Goal: Task Accomplishment & Management: Manage account settings

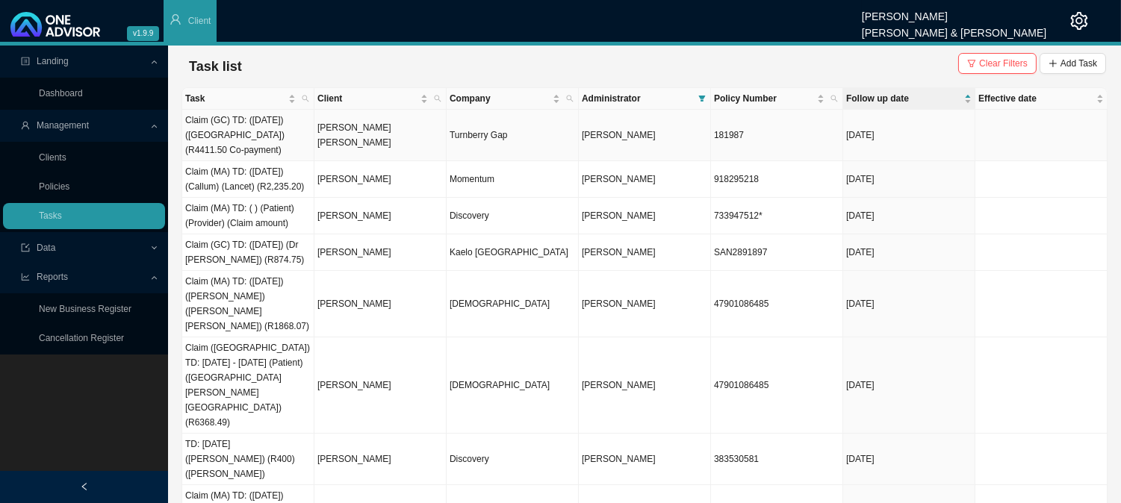
click at [948, 140] on td "[DATE]" at bounding box center [909, 136] width 132 height 52
click at [901, 140] on td "[DATE]" at bounding box center [909, 136] width 132 height 52
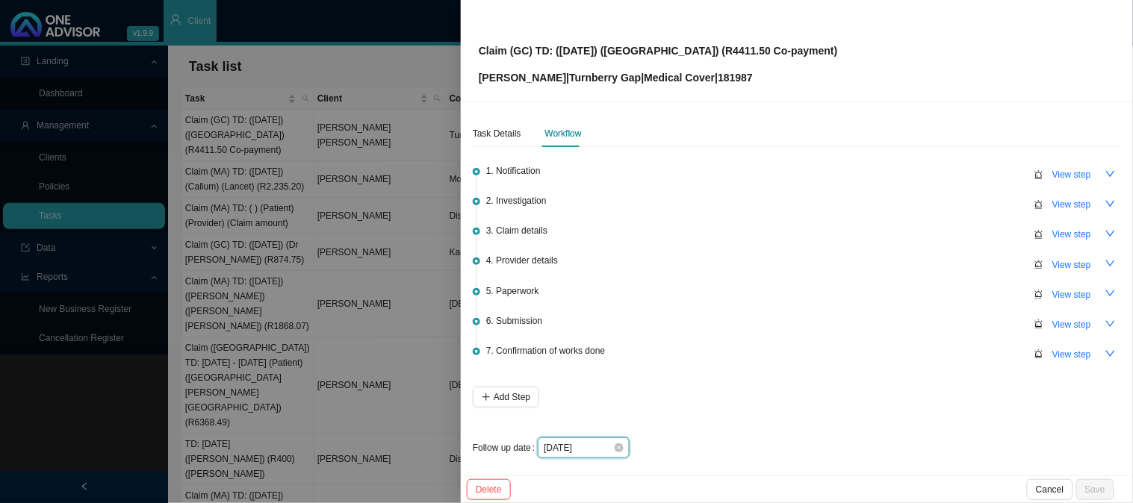
click at [594, 443] on input "[DATE]" at bounding box center [578, 448] width 69 height 15
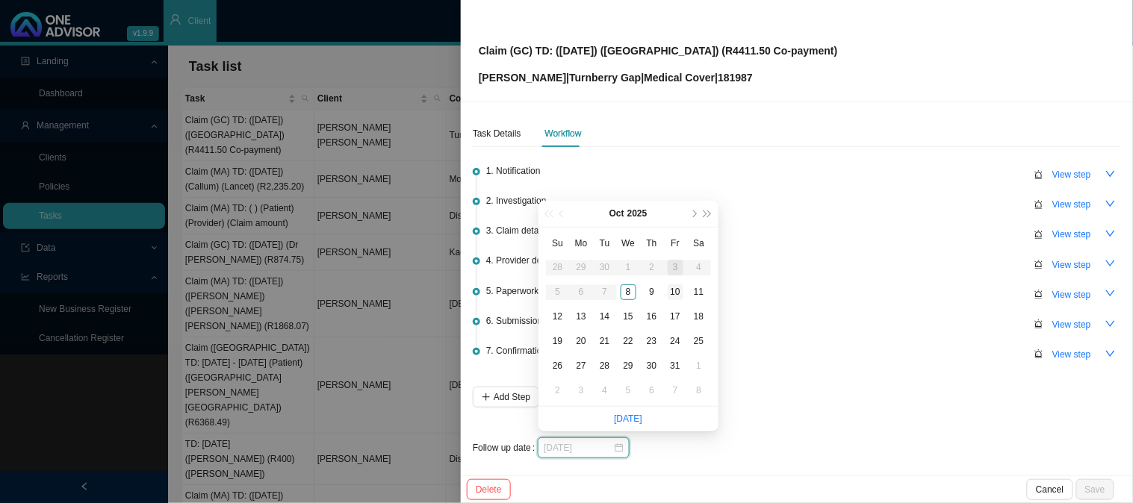
type input "[DATE]"
click at [680, 288] on div "10" at bounding box center [676, 293] width 16 height 16
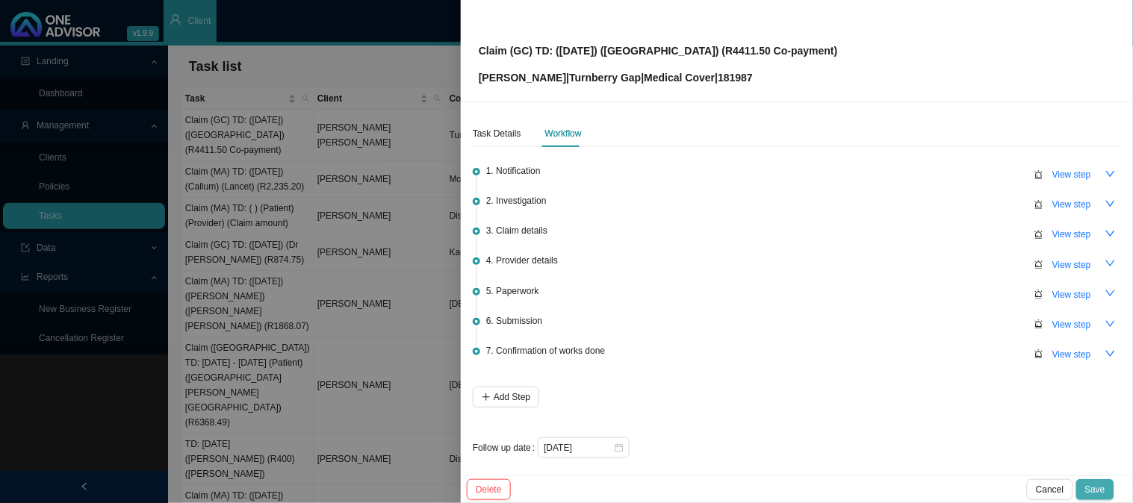
click at [1101, 489] on span "Save" at bounding box center [1095, 489] width 20 height 15
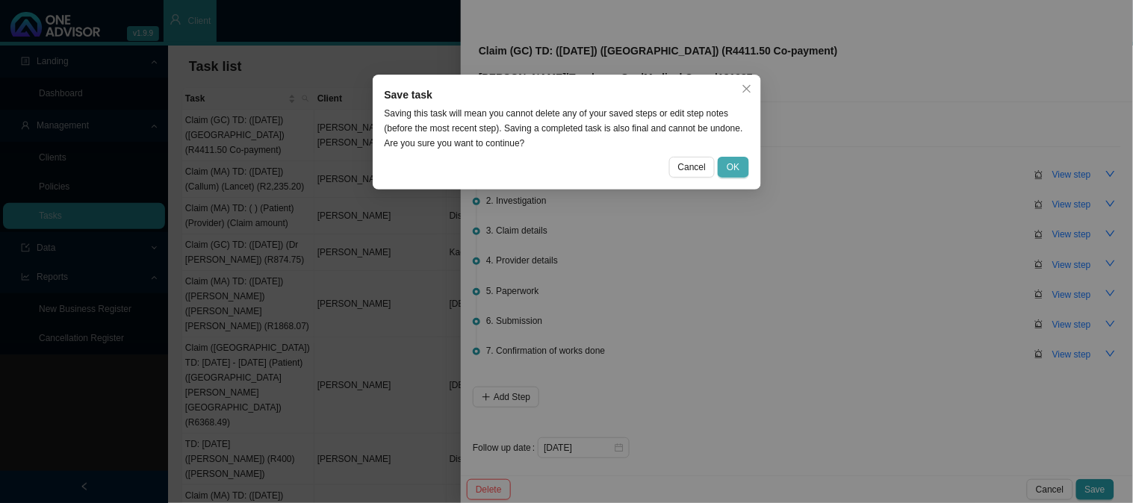
click at [739, 162] on span "OK" at bounding box center [733, 167] width 13 height 15
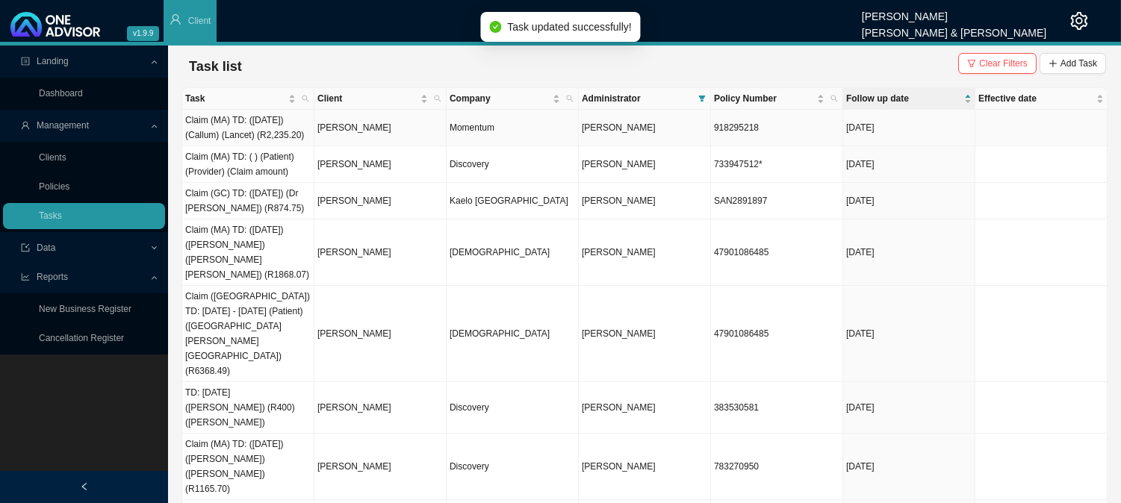
click at [366, 136] on td "[PERSON_NAME]" at bounding box center [380, 128] width 132 height 37
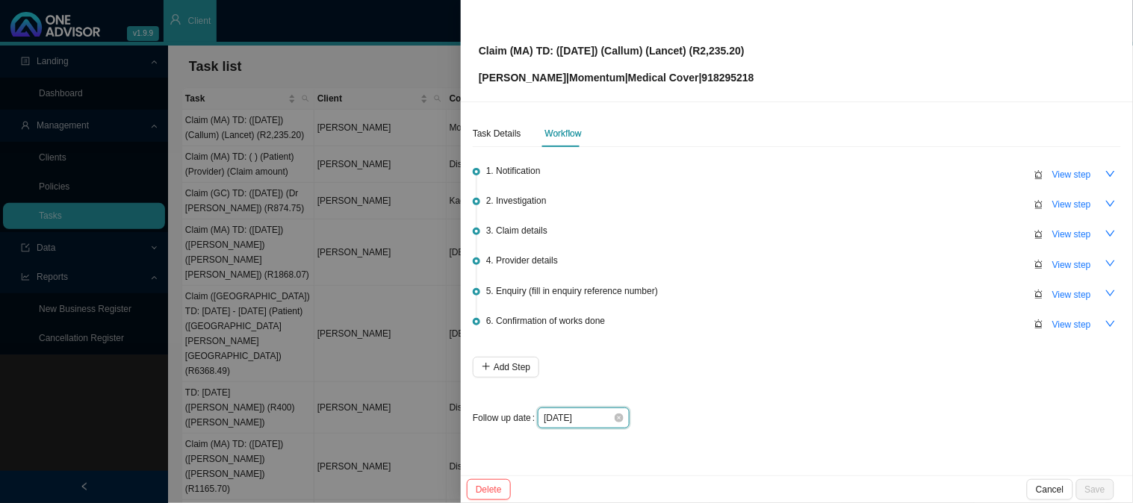
click at [594, 418] on input "[DATE]" at bounding box center [578, 418] width 69 height 15
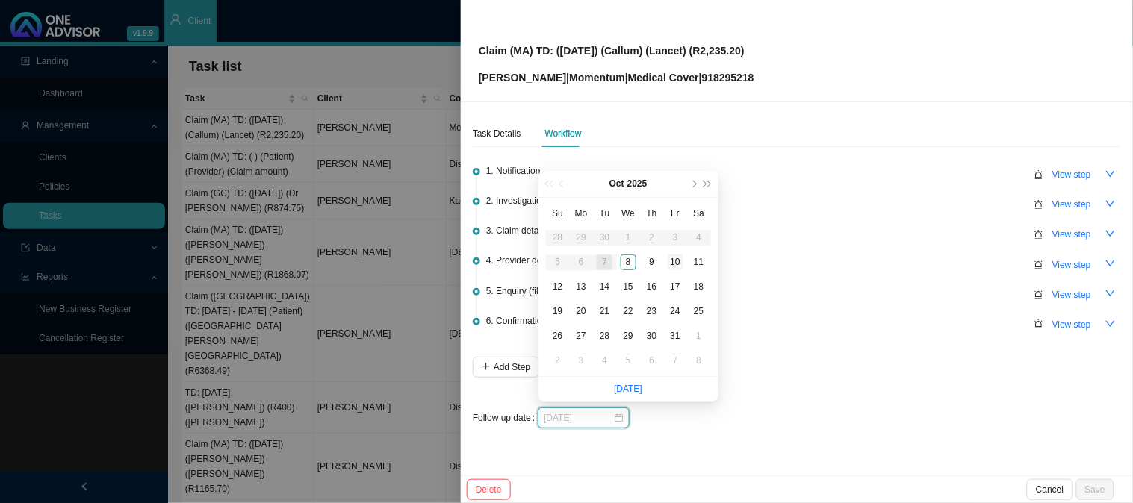
type input "[DATE]"
click at [673, 259] on div "10" at bounding box center [676, 263] width 16 height 16
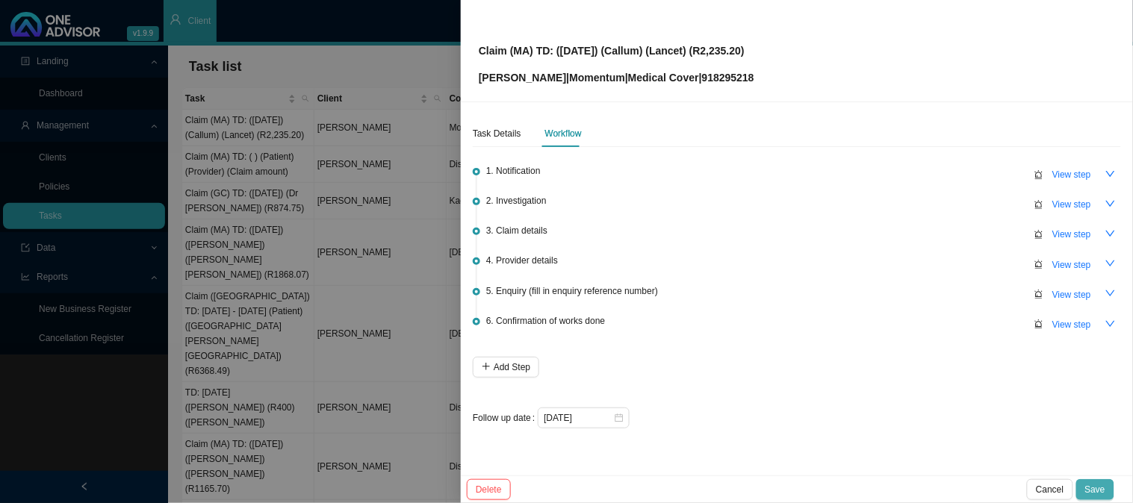
click at [1107, 484] on button "Save" at bounding box center [1095, 489] width 38 height 21
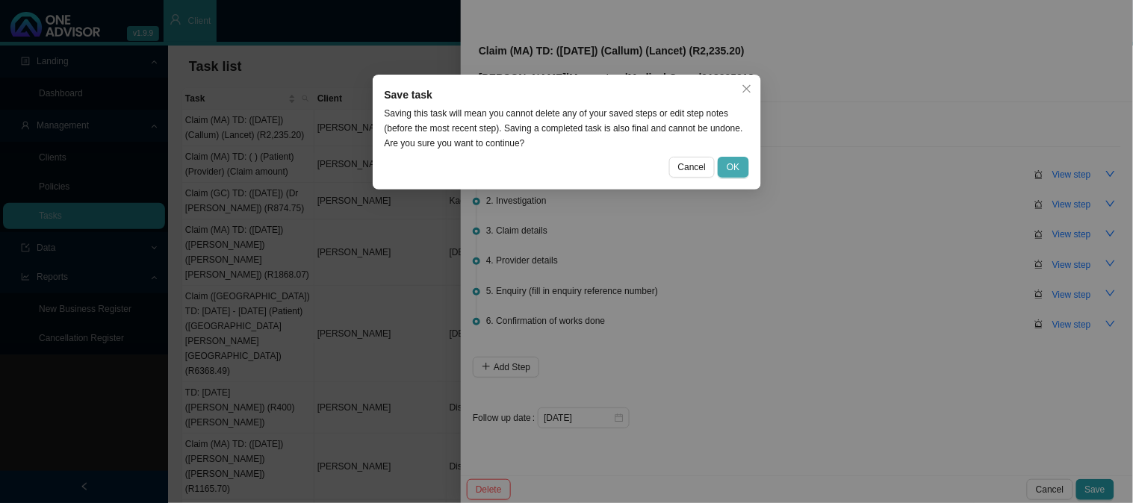
click at [732, 168] on span "OK" at bounding box center [733, 167] width 13 height 15
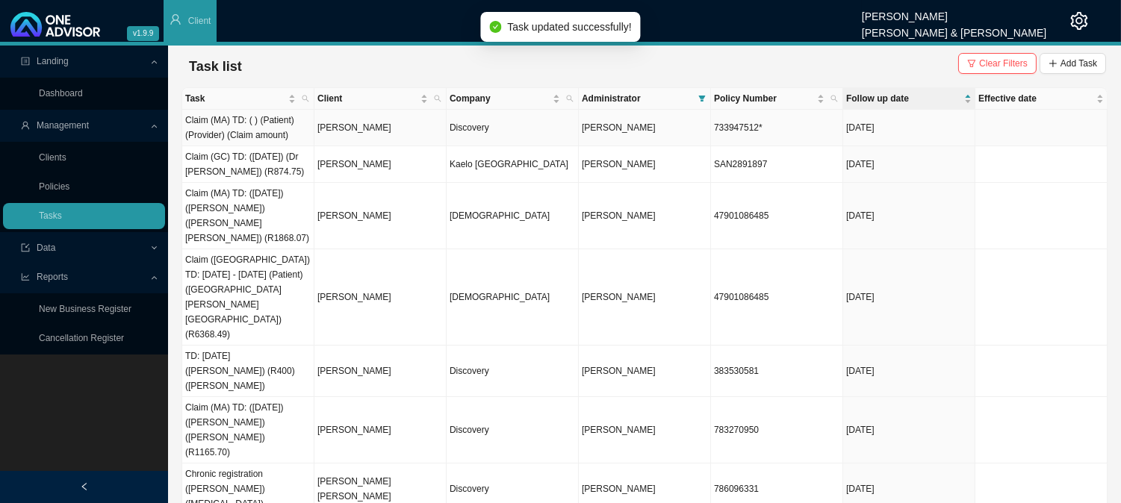
click at [360, 129] on td "[PERSON_NAME]" at bounding box center [380, 128] width 132 height 37
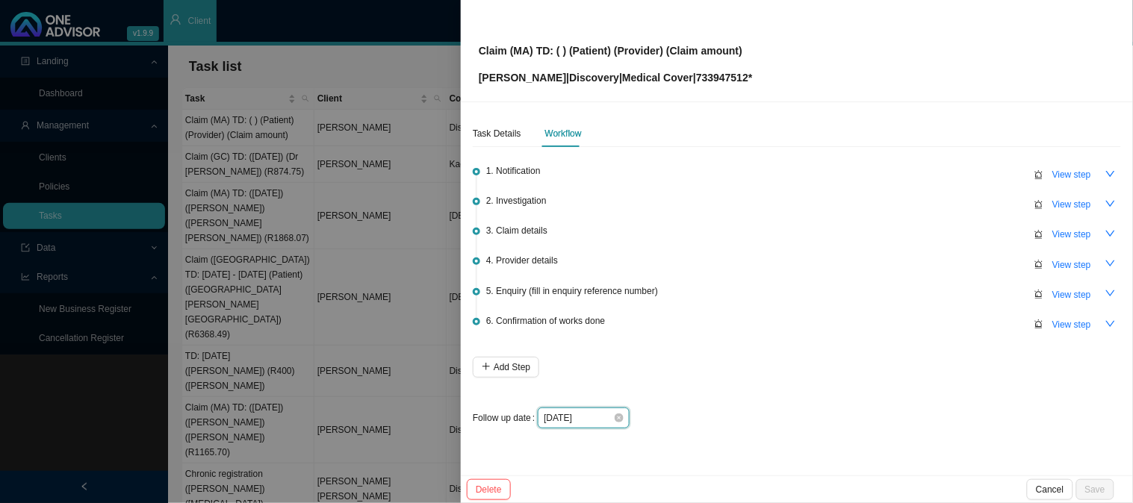
click at [591, 416] on input "[DATE]" at bounding box center [578, 418] width 69 height 15
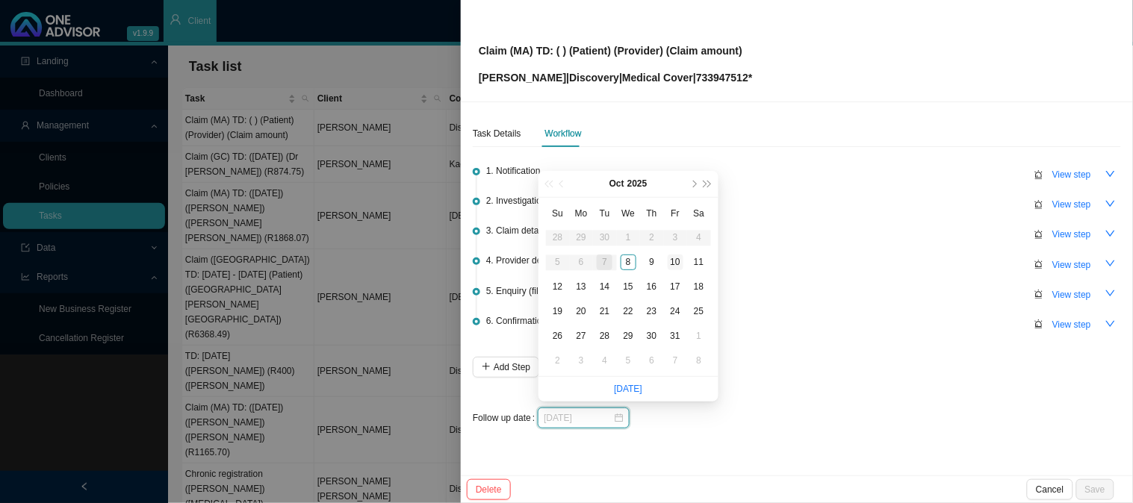
type input "[DATE]"
click at [675, 258] on div "10" at bounding box center [676, 263] width 16 height 16
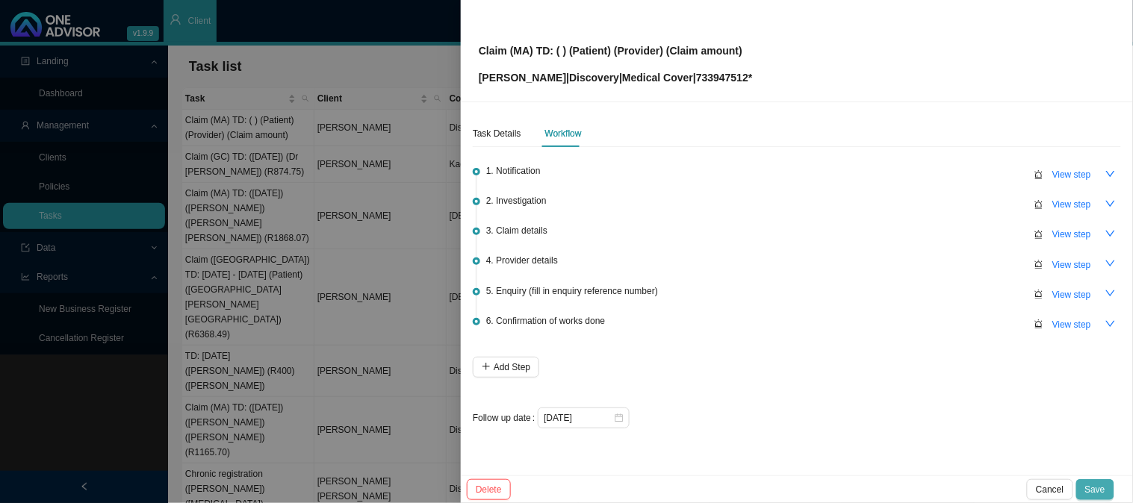
click at [1095, 488] on span "Save" at bounding box center [1095, 489] width 20 height 15
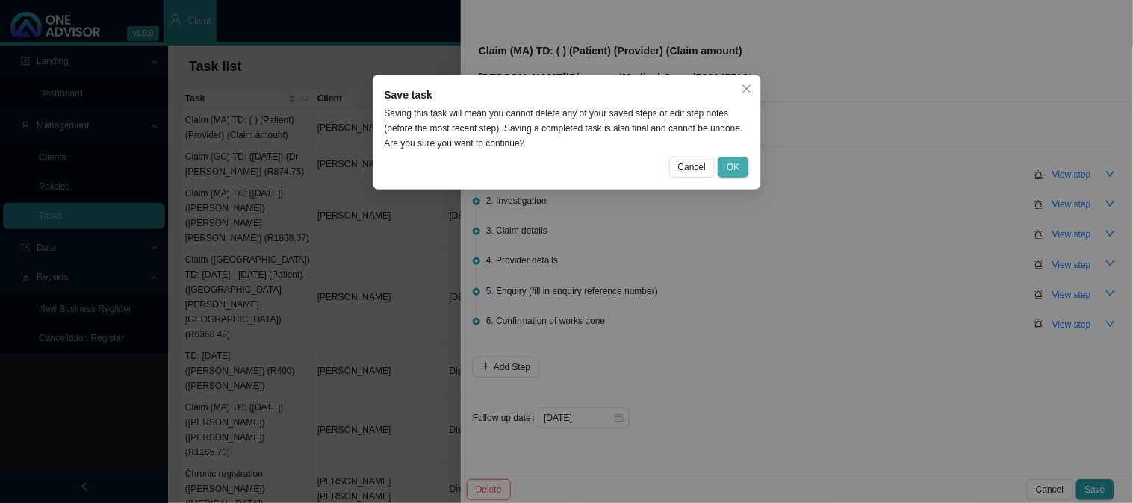
click at [737, 167] on span "OK" at bounding box center [733, 167] width 13 height 15
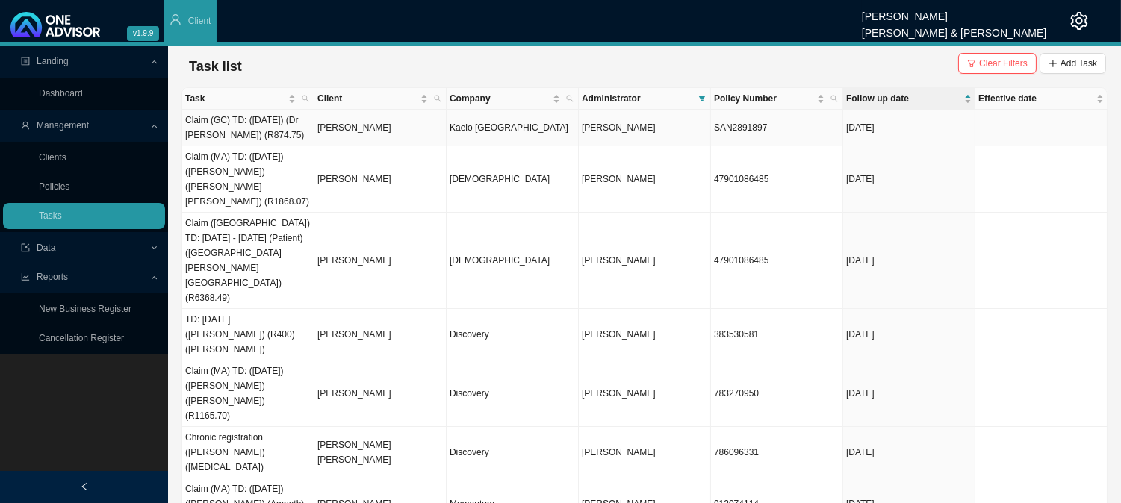
click at [354, 128] on td "[PERSON_NAME]" at bounding box center [380, 128] width 132 height 37
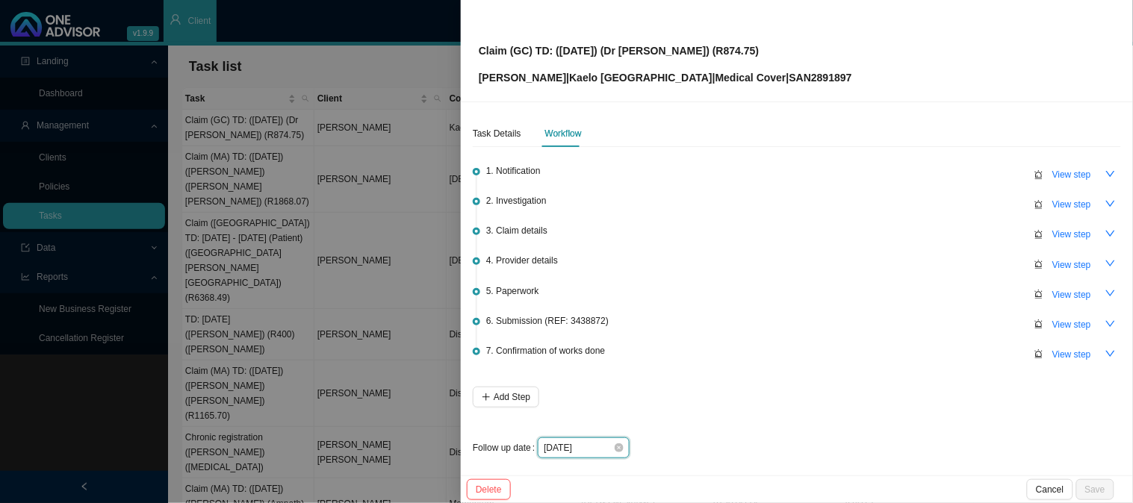
click at [600, 443] on input "[DATE]" at bounding box center [578, 448] width 69 height 15
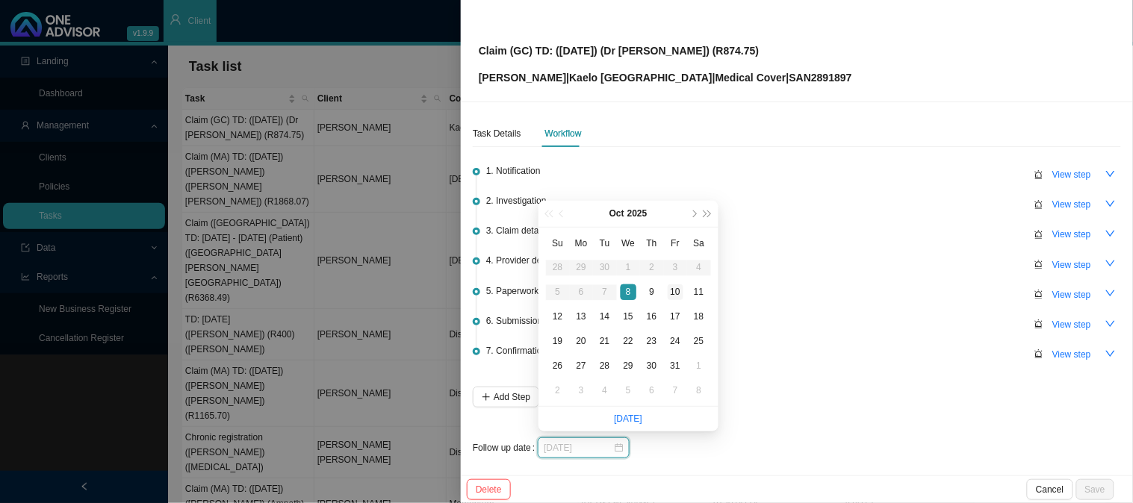
type input "[DATE]"
click at [674, 287] on div "10" at bounding box center [676, 293] width 16 height 16
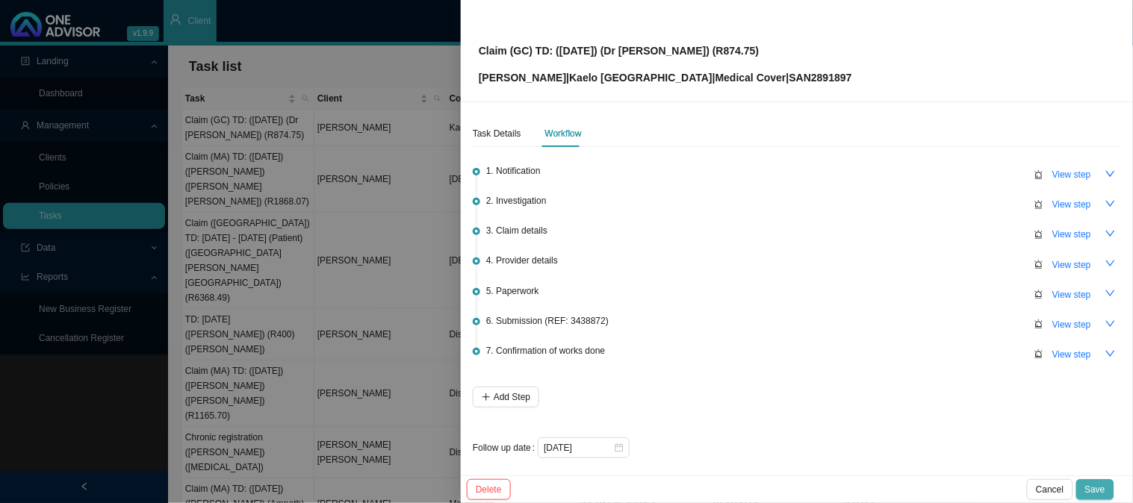
click at [1088, 488] on span "Save" at bounding box center [1095, 489] width 20 height 15
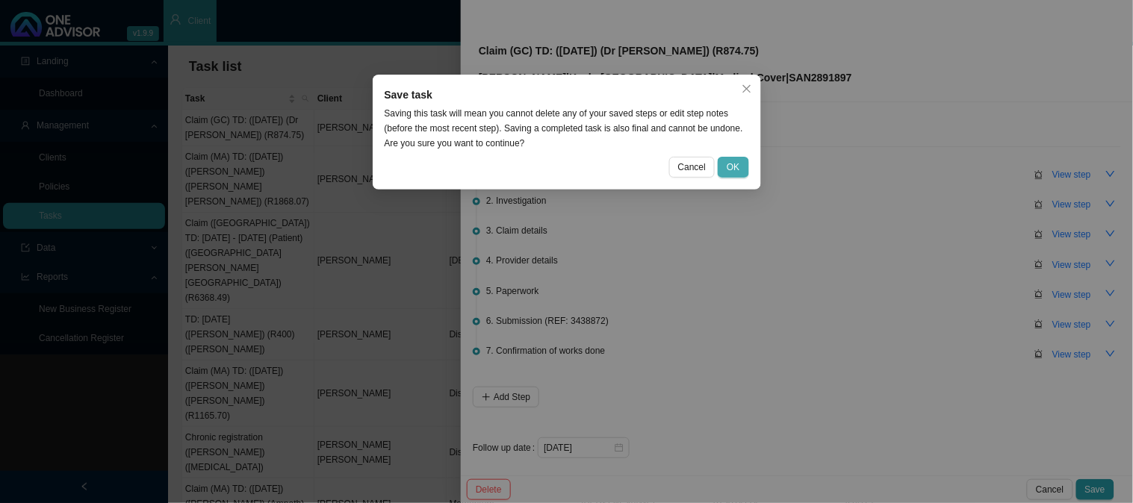
click at [733, 165] on span "OK" at bounding box center [733, 167] width 13 height 15
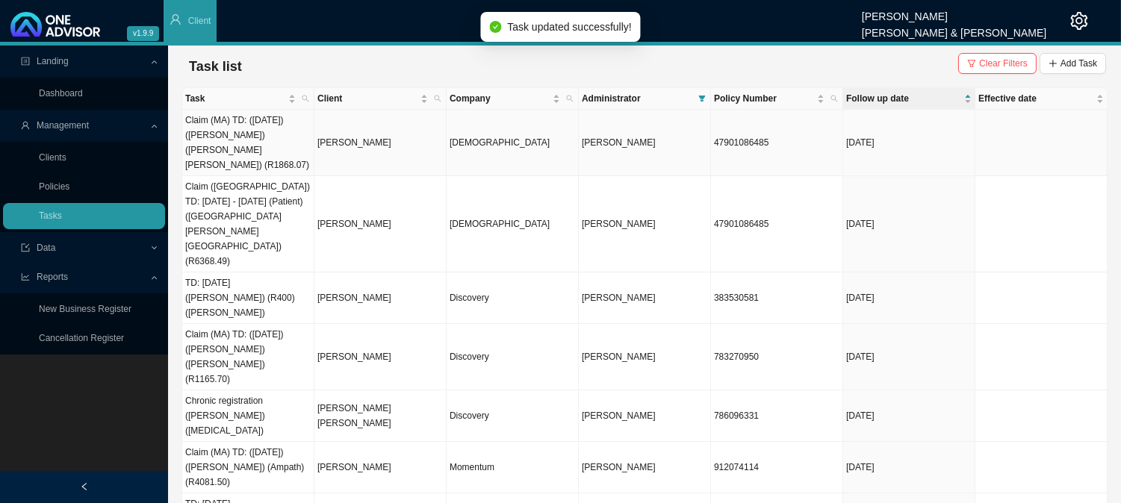
click at [377, 130] on td "[PERSON_NAME]" at bounding box center [380, 143] width 132 height 66
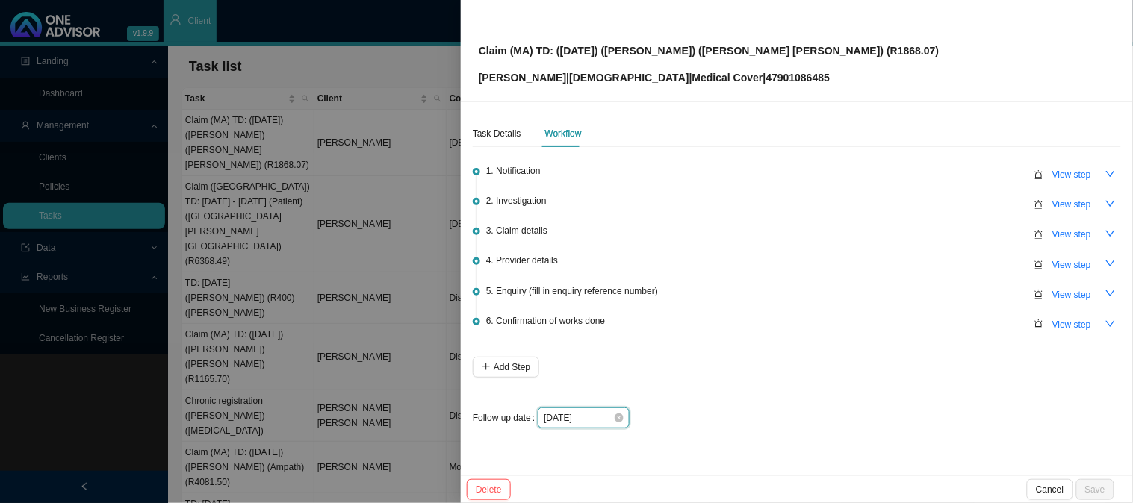
click at [594, 416] on input "[DATE]" at bounding box center [578, 418] width 69 height 15
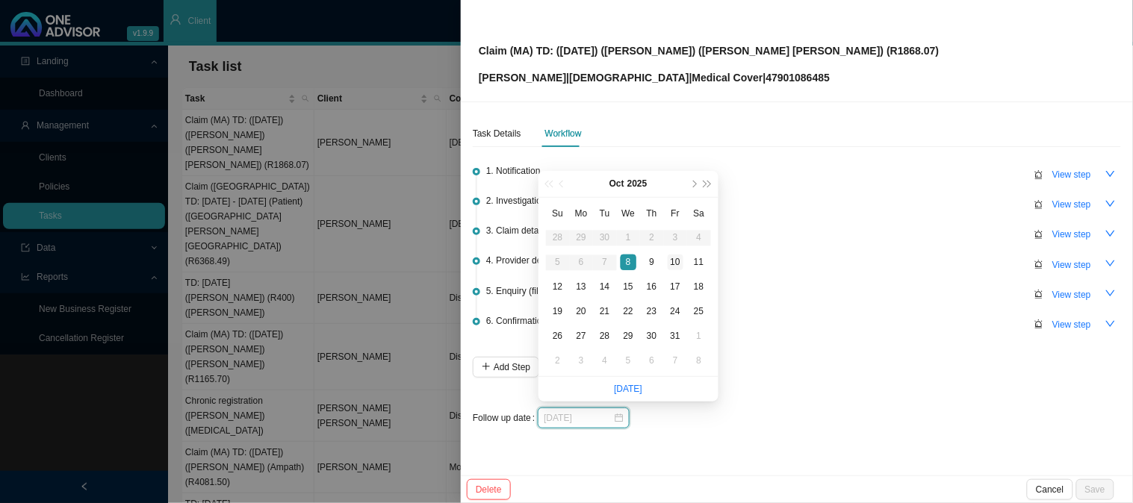
type input "[DATE]"
click at [674, 258] on div "10" at bounding box center [676, 263] width 16 height 16
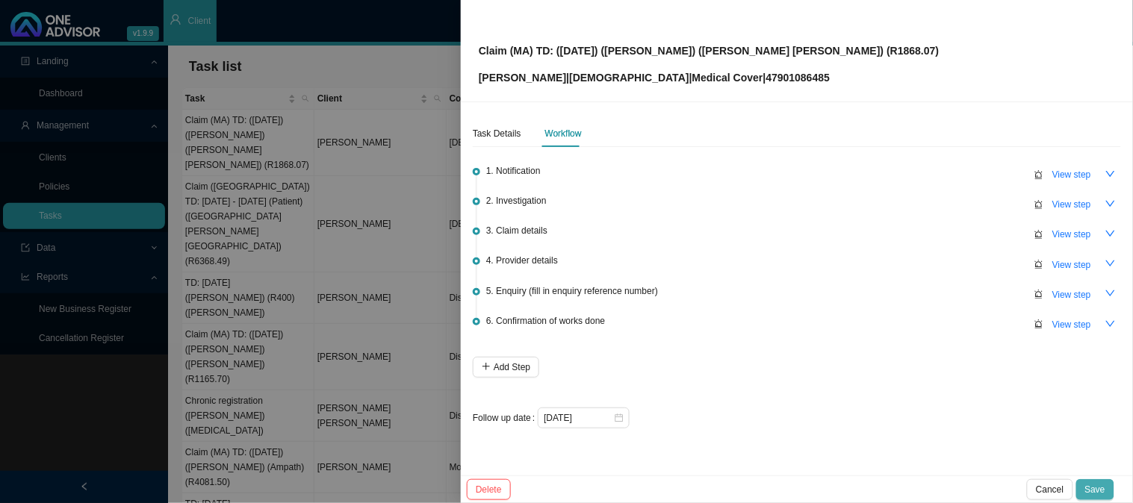
click at [1099, 491] on span "Save" at bounding box center [1095, 489] width 20 height 15
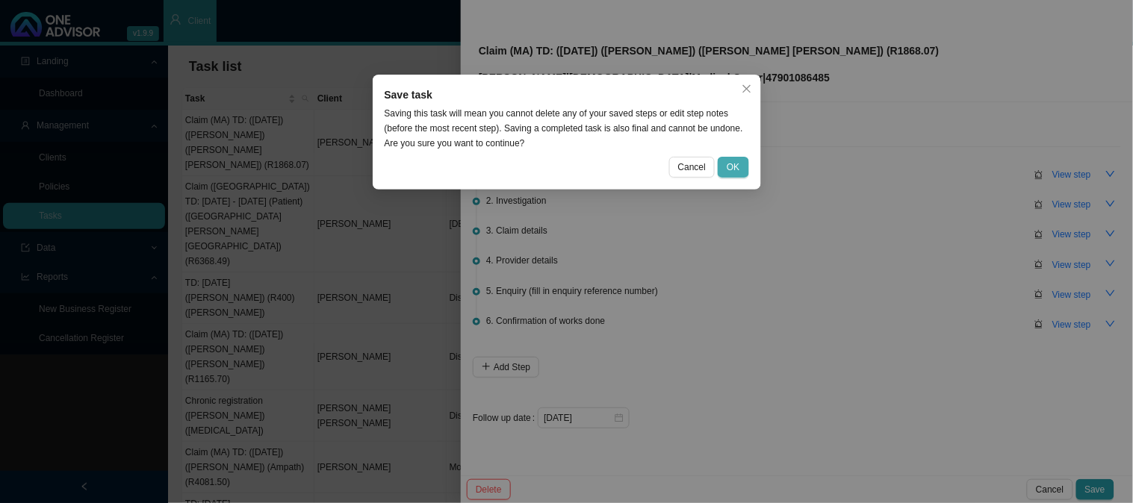
click at [733, 160] on span "OK" at bounding box center [733, 167] width 13 height 15
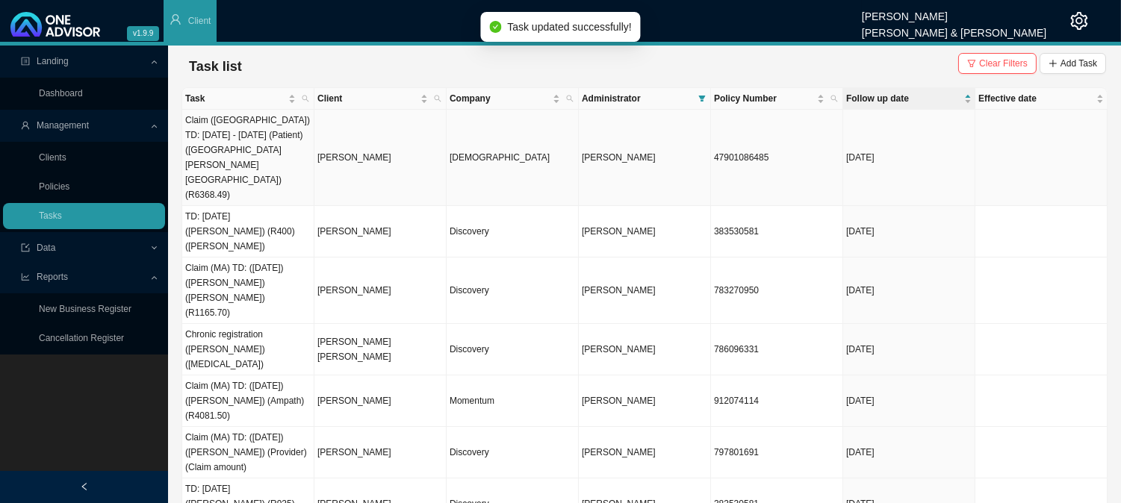
click at [401, 145] on td "[PERSON_NAME]" at bounding box center [380, 158] width 132 height 96
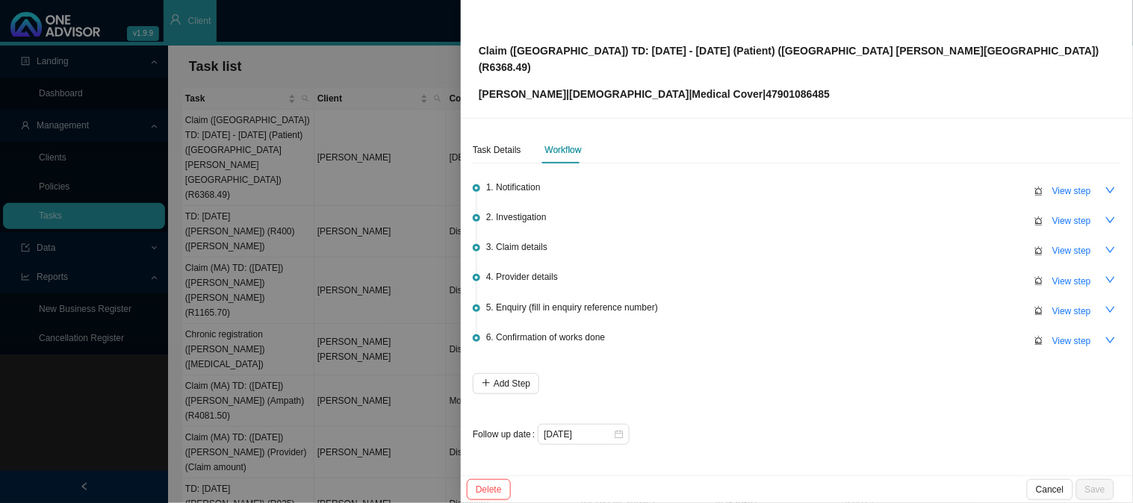
click at [591, 404] on div "1. Notification View step 2. Investigation View step 3. Claim details View step…" at bounding box center [797, 308] width 648 height 276
click at [606, 427] on input "[DATE]" at bounding box center [578, 434] width 69 height 15
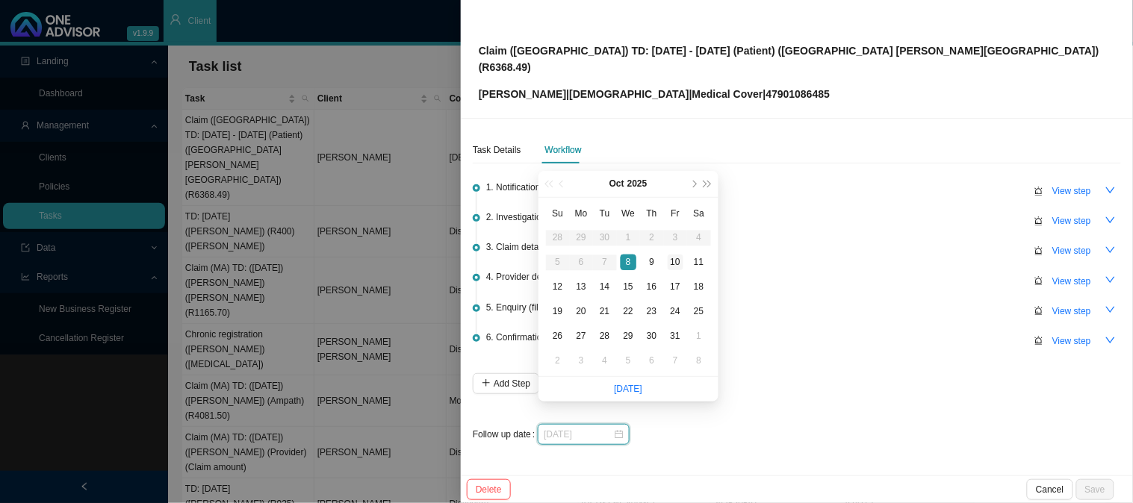
type input "[DATE]"
click at [673, 260] on div "10" at bounding box center [676, 263] width 16 height 16
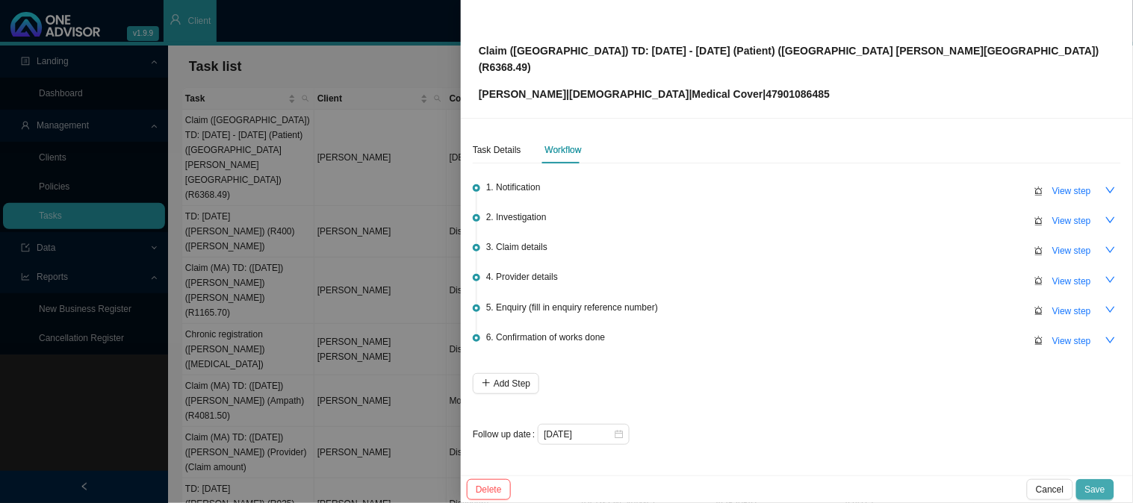
click at [1092, 488] on span "Save" at bounding box center [1095, 489] width 20 height 15
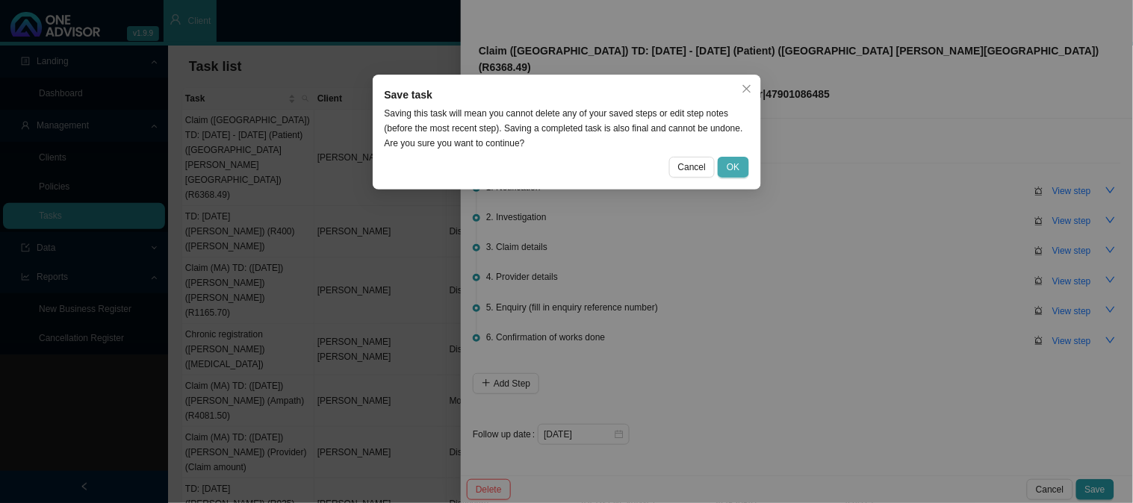
click at [733, 158] on button "OK" at bounding box center [733, 167] width 31 height 21
